Goal: Book appointment/travel/reservation

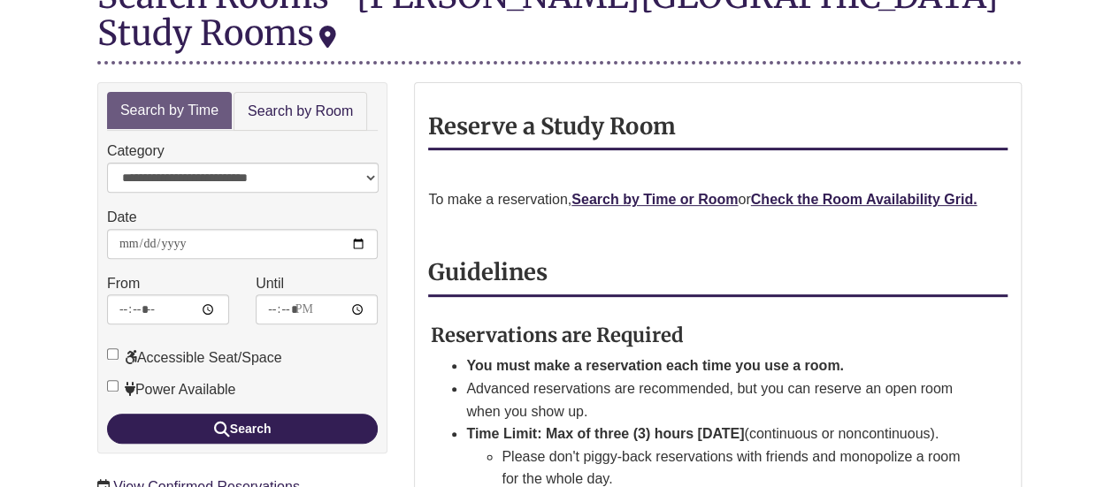
scroll to position [253, 0]
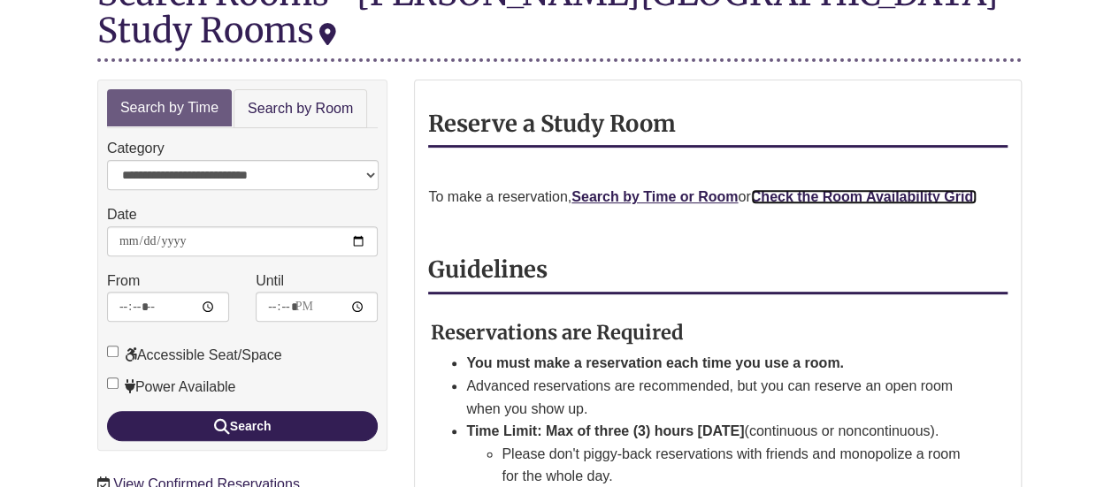
click at [832, 189] on strong "Check the Room Availability Grid." at bounding box center [864, 196] width 226 height 15
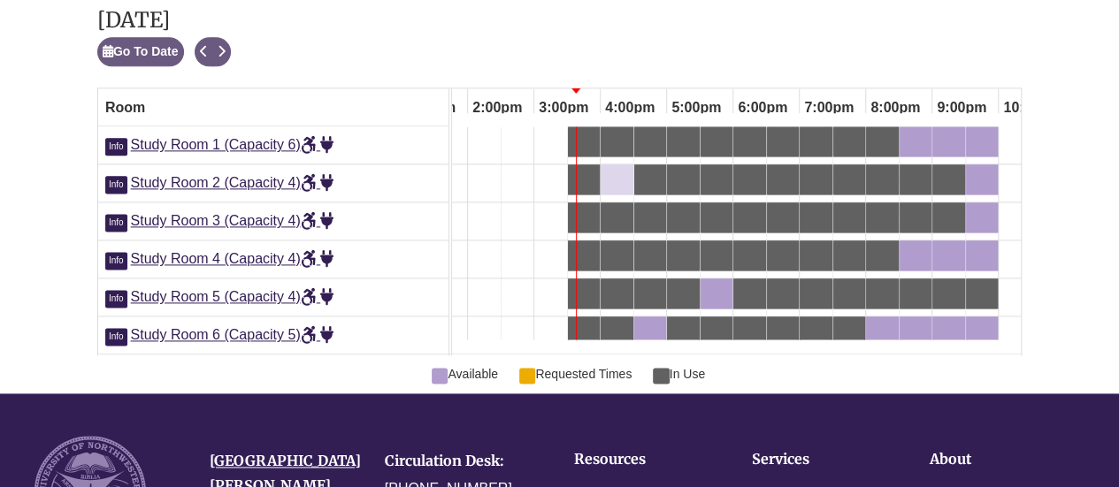
click at [621, 170] on div "4:00pm Tuesday, October 14, 2025 - Study Room 2 - Available" at bounding box center [616, 179] width 29 height 19
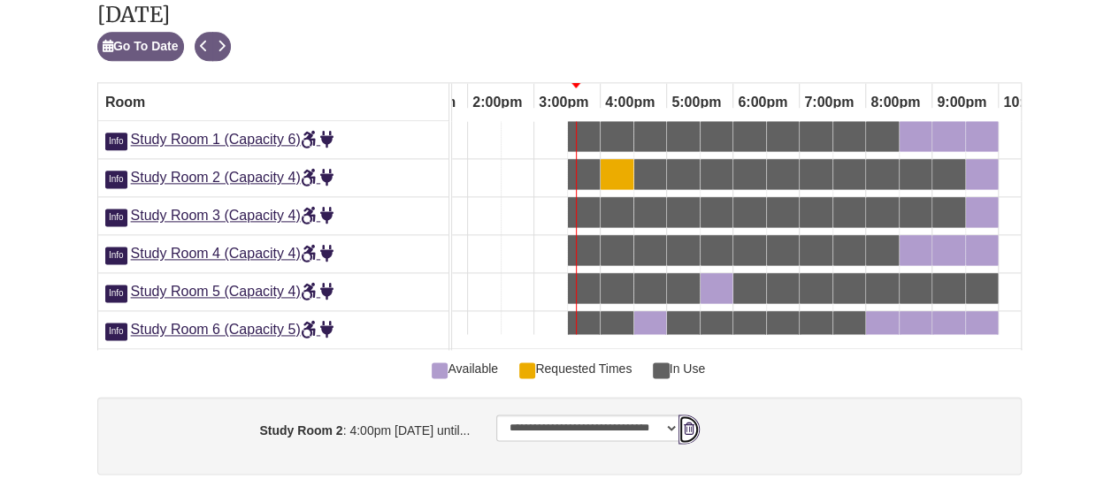
click at [686, 423] on icon "booking form" at bounding box center [689, 429] width 11 height 12
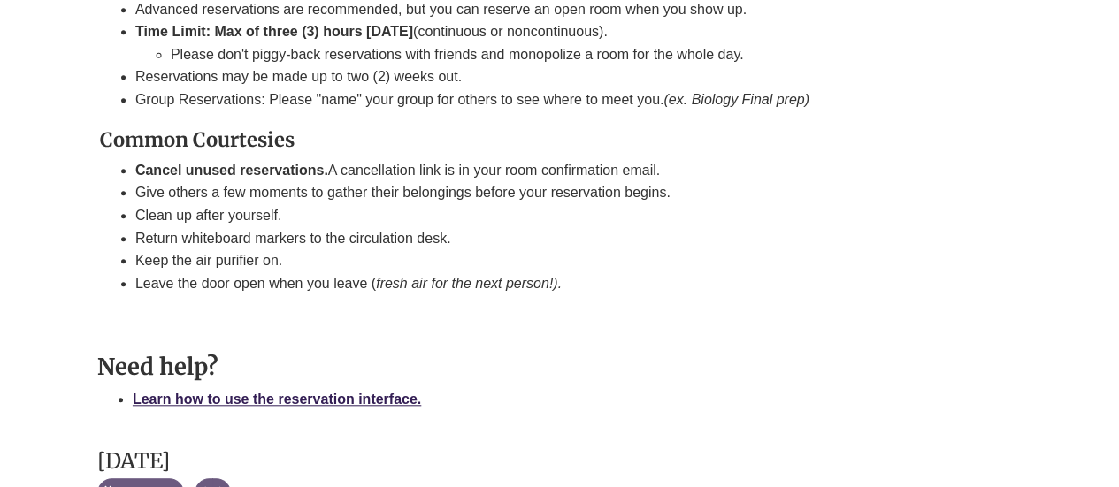
scroll to position [638, 0]
